Goal: Task Accomplishment & Management: Use online tool/utility

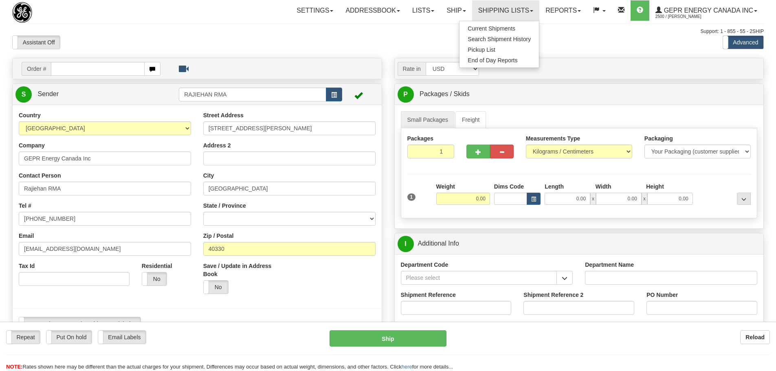
select select
click at [129, 21] on div at bounding box center [71, 12] width 119 height 21
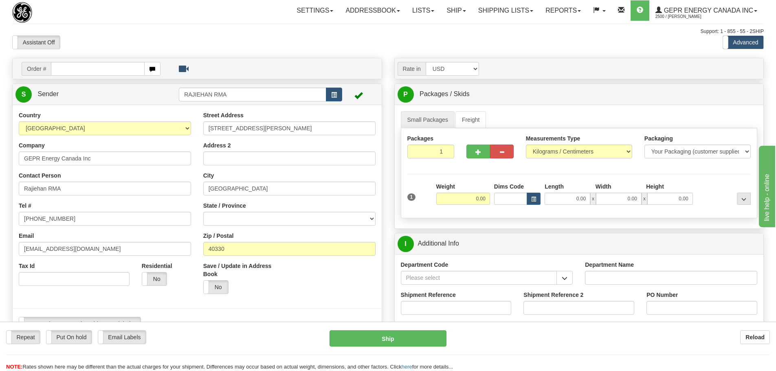
click at [327, 29] on div "Support: 1 - 855 - 55 - 2SHIP" at bounding box center [388, 31] width 752 height 7
click at [108, 89] on link "S Sender" at bounding box center [96, 94] width 163 height 17
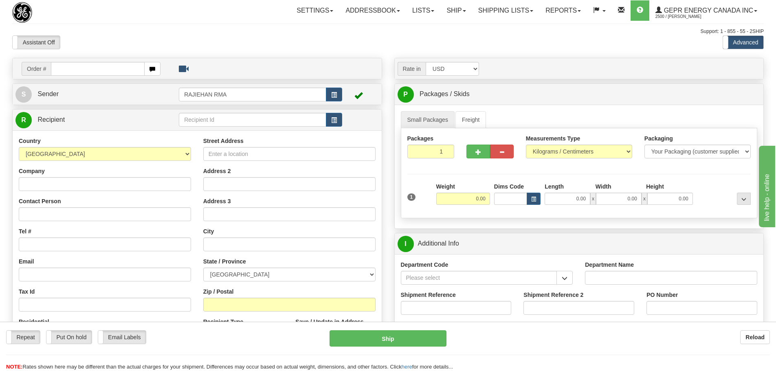
click at [167, 37] on div "Assistant On Assistant Off Do a return Do a return" at bounding box center [165, 42] width 318 height 14
